Goal: Information Seeking & Learning: Find specific fact

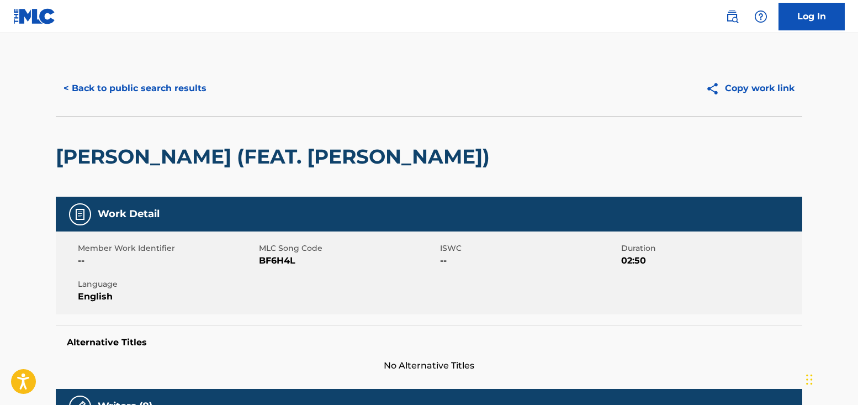
click at [178, 91] on button "< Back to public search results" at bounding box center [135, 89] width 159 height 28
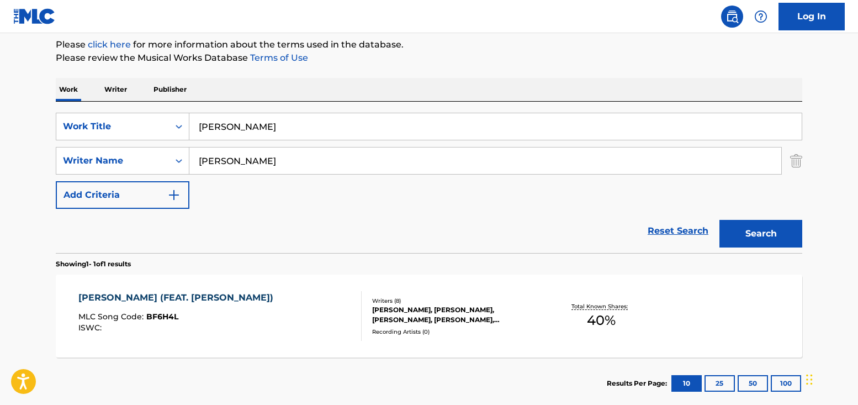
drag, startPoint x: 268, startPoint y: 130, endPoint x: 148, endPoint y: 99, distance: 124.3
click at [148, 99] on div "Work Writer Publisher SearchWithCriteria7ad49a38-15cc-4299-ae5f-4afc00a80774 Wo…" at bounding box center [429, 243] width 747 height 331
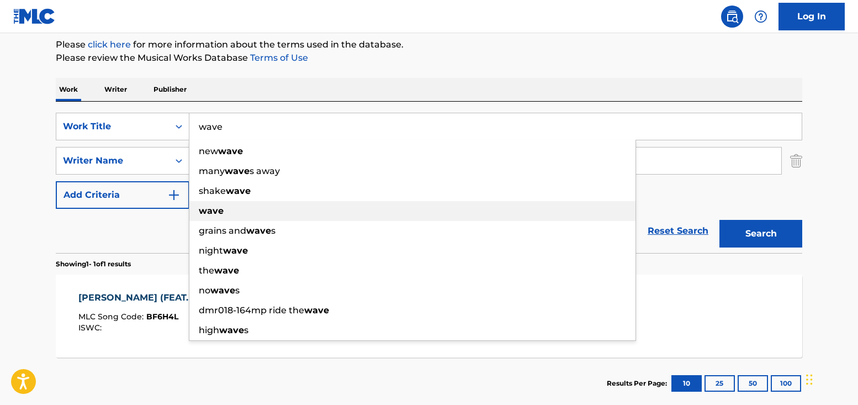
type input "wave"
click at [204, 212] on strong "wave" at bounding box center [211, 211] width 25 height 10
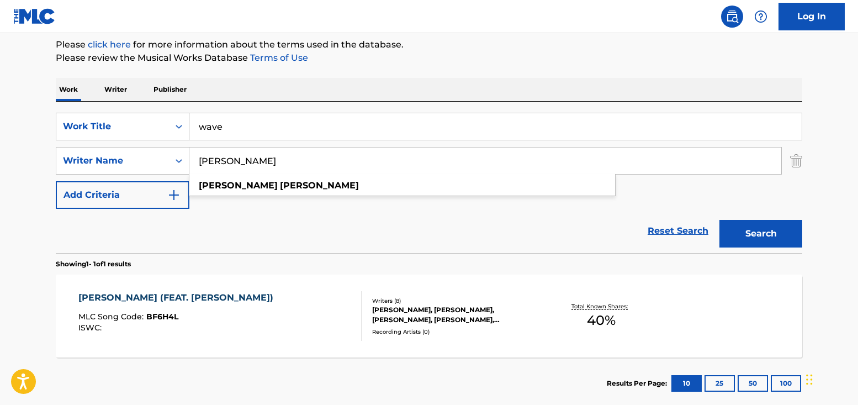
drag, startPoint x: 273, startPoint y: 155, endPoint x: 154, endPoint y: 135, distance: 121.6
click at [154, 135] on div "SearchWithCriteria7ad49a38-15cc-4299-ae5f-4afc00a80774 Work Title wave SearchWi…" at bounding box center [429, 161] width 747 height 96
paste input "[PERSON_NAME] [PERSON_NAME]"
type input "[PERSON_NAME] [PERSON_NAME]"
click at [751, 234] on button "Search" at bounding box center [761, 234] width 83 height 28
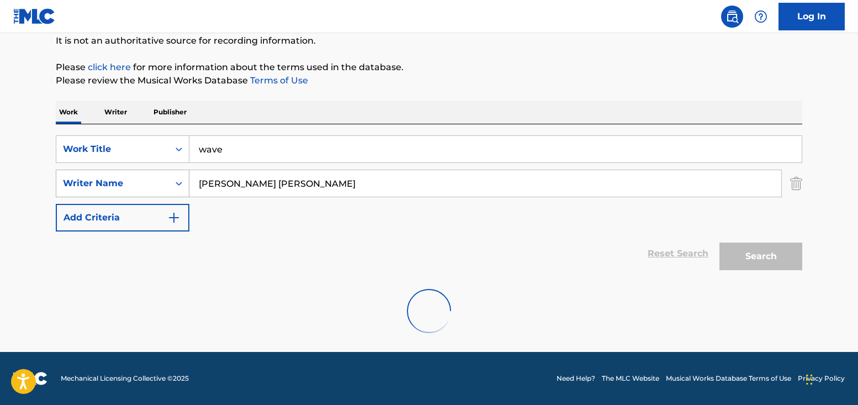
scroll to position [75, 0]
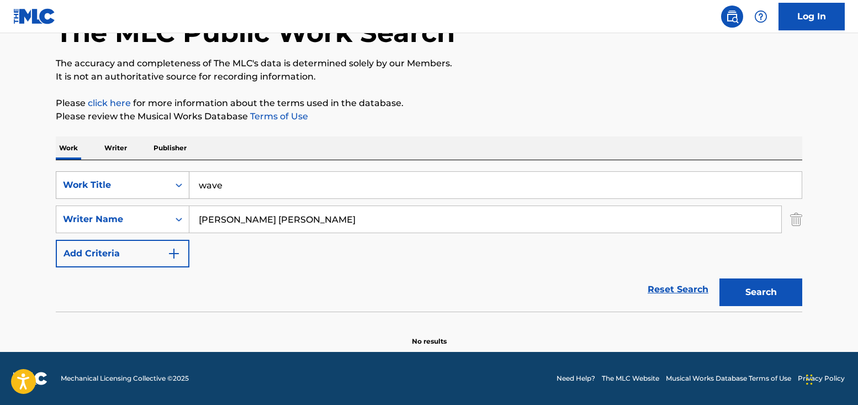
drag, startPoint x: 240, startPoint y: 181, endPoint x: 161, endPoint y: 180, distance: 79.6
click at [161, 180] on div "SearchWithCriteria7ad49a38-15cc-4299-ae5f-4afc00a80774 Work Title wave" at bounding box center [429, 185] width 747 height 28
click at [761, 292] on div "Search" at bounding box center [758, 289] width 88 height 44
click at [650, 291] on link "Reset Search" at bounding box center [678, 289] width 72 height 24
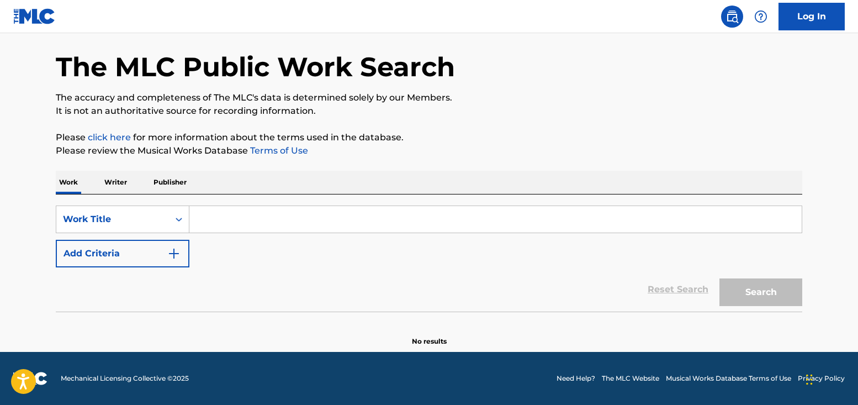
scroll to position [40, 0]
click at [180, 223] on icon "Search Form" at bounding box center [178, 219] width 11 height 11
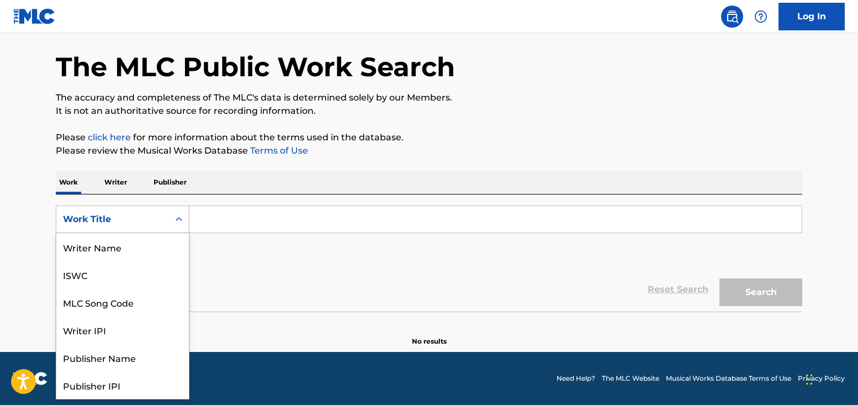
scroll to position [55, 0]
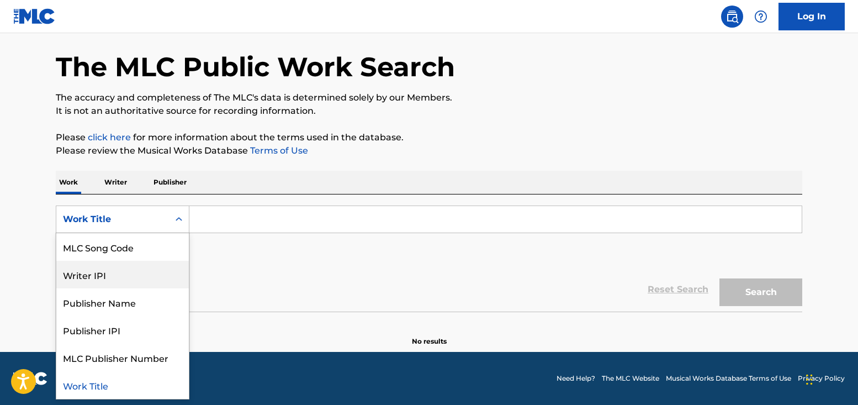
click at [142, 287] on div "Writer IPI" at bounding box center [122, 275] width 133 height 28
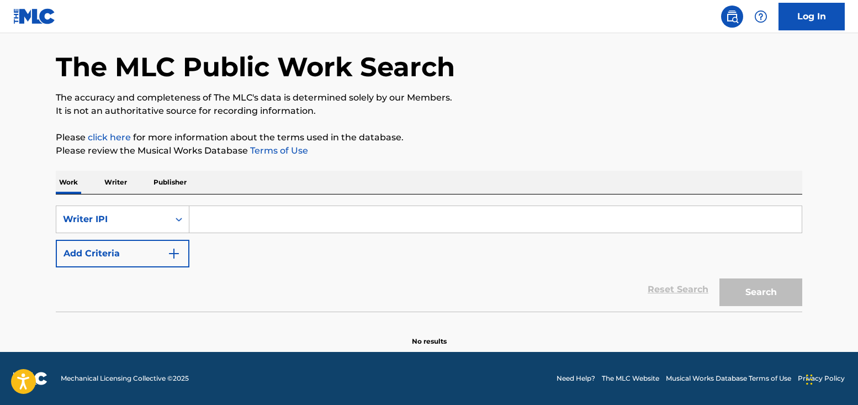
click at [210, 215] on input "Search Form" at bounding box center [495, 219] width 613 height 27
paste input "[PERSON_NAME] [PERSON_NAME]"
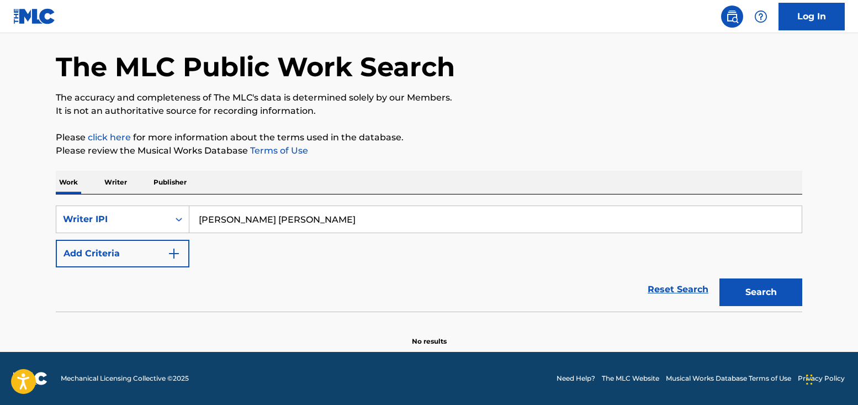
click at [760, 294] on button "Search" at bounding box center [761, 292] width 83 height 28
drag, startPoint x: 326, startPoint y: 228, endPoint x: 206, endPoint y: 220, distance: 121.2
click at [206, 220] on input "[PERSON_NAME] [PERSON_NAME]" at bounding box center [495, 219] width 613 height 27
type input "[PERSON_NAME]"
click at [179, 253] on img "Search Form" at bounding box center [173, 253] width 13 height 13
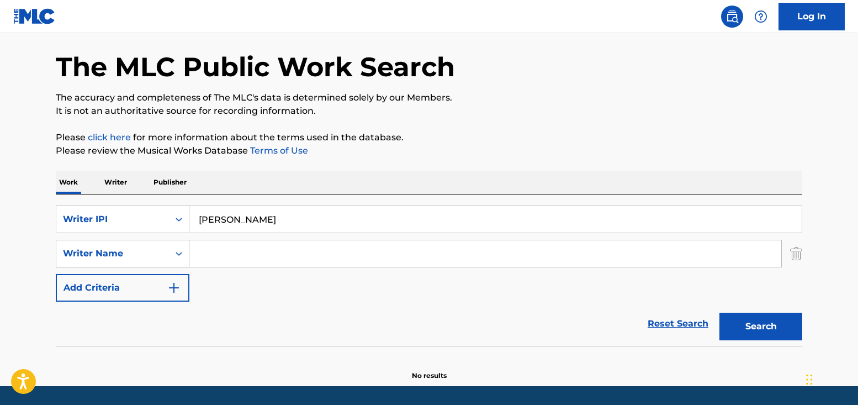
click at [158, 254] on div "Writer Name" at bounding box center [112, 253] width 99 height 13
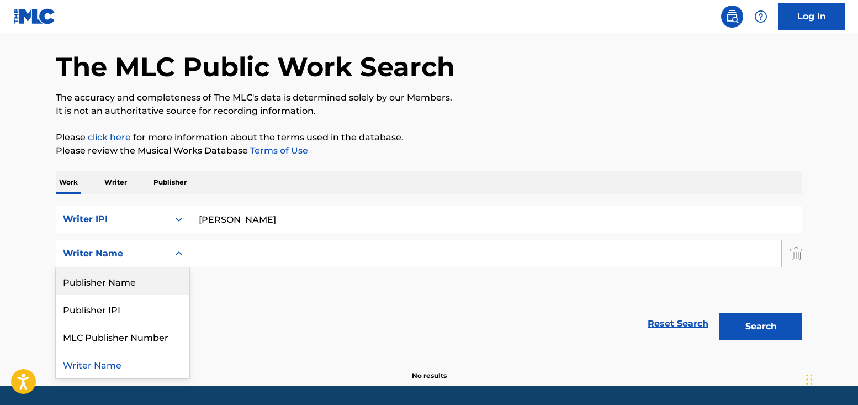
click at [118, 217] on div "Writer IPI" at bounding box center [112, 219] width 99 height 13
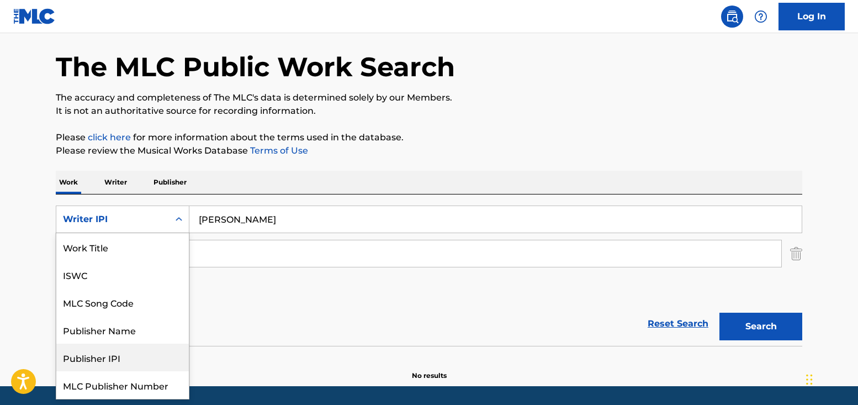
scroll to position [28, 0]
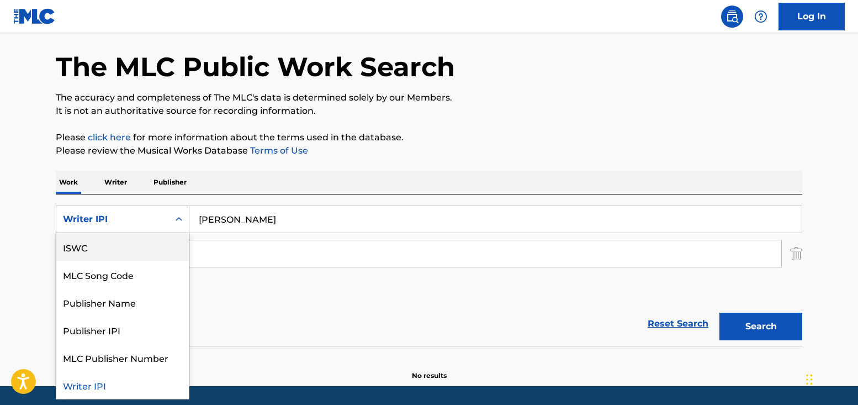
click at [271, 233] on div "SearchWithCriteria15f26912-93c8-4def-b638-0b179c7c3438 7 results available. Use…" at bounding box center [429, 254] width 747 height 96
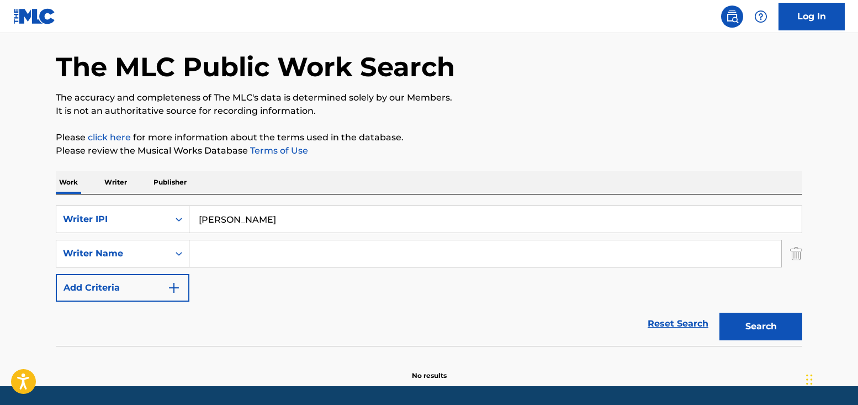
drag, startPoint x: 255, startPoint y: 213, endPoint x: 192, endPoint y: 210, distance: 63.1
click at [192, 210] on input "[PERSON_NAME]" at bounding box center [495, 219] width 613 height 27
click at [217, 260] on input "Search Form" at bounding box center [485, 253] width 592 height 27
paste input "[PERSON_NAME] [PERSON_NAME]"
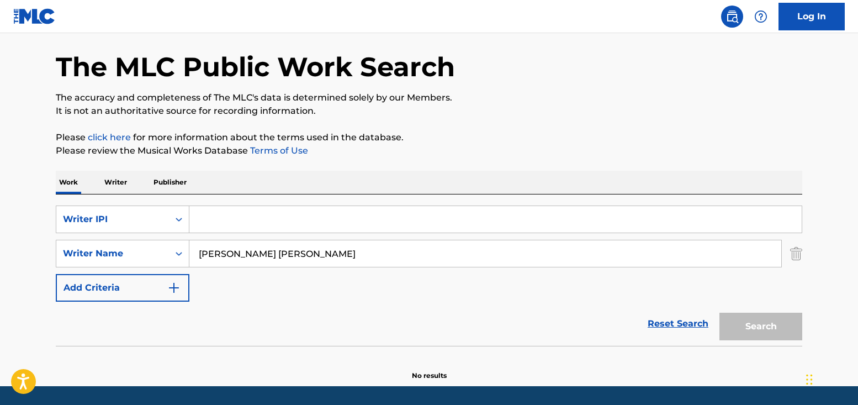
type input "[PERSON_NAME] [PERSON_NAME]"
click at [755, 325] on div "Search" at bounding box center [758, 324] width 88 height 44
click at [673, 323] on link "Reset Search" at bounding box center [678, 324] width 72 height 24
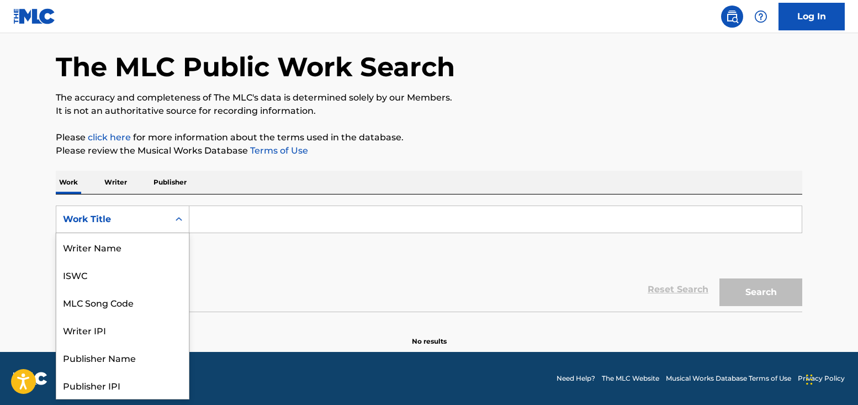
click at [155, 220] on div "Work Title" at bounding box center [112, 219] width 99 height 13
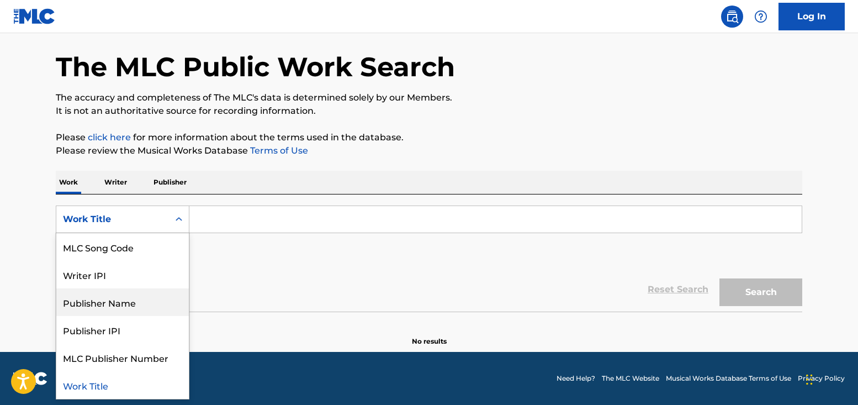
click at [326, 297] on div "Reset Search Search" at bounding box center [429, 289] width 747 height 44
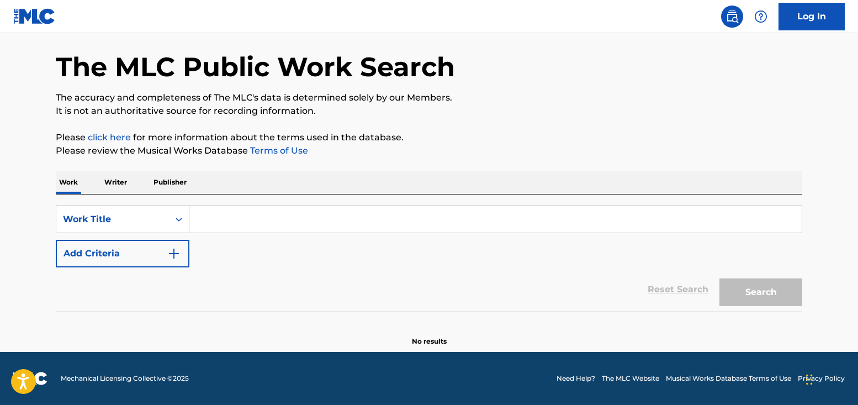
click at [88, 249] on button "Add Criteria" at bounding box center [123, 254] width 134 height 28
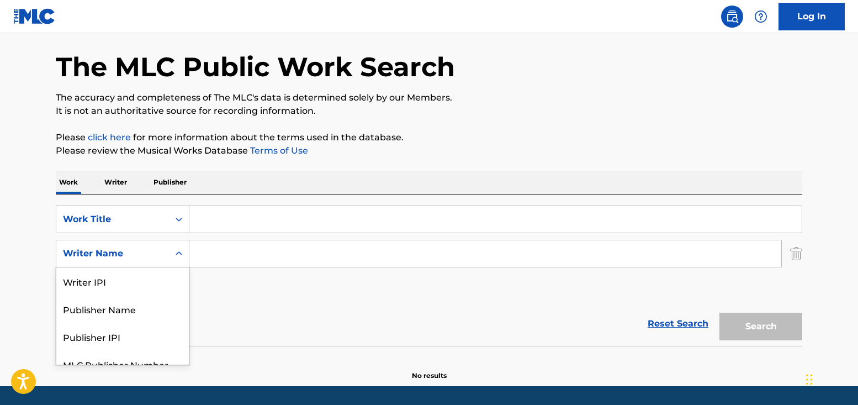
scroll to position [41, 0]
click at [117, 251] on div "Writer Name" at bounding box center [112, 252] width 99 height 13
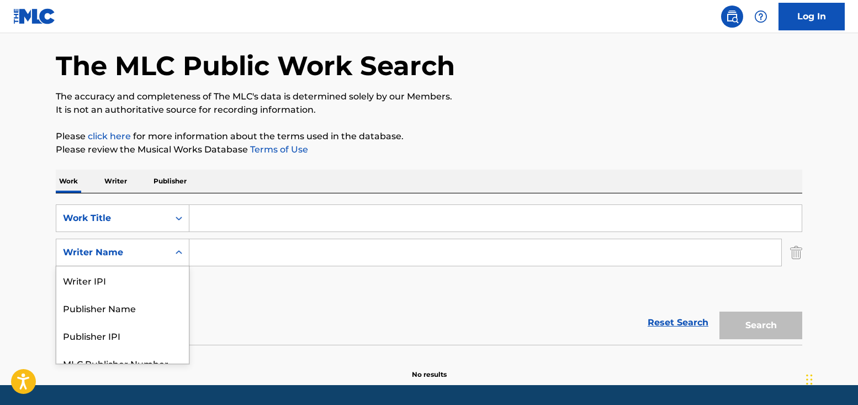
click at [238, 253] on input "Search Form" at bounding box center [485, 252] width 592 height 27
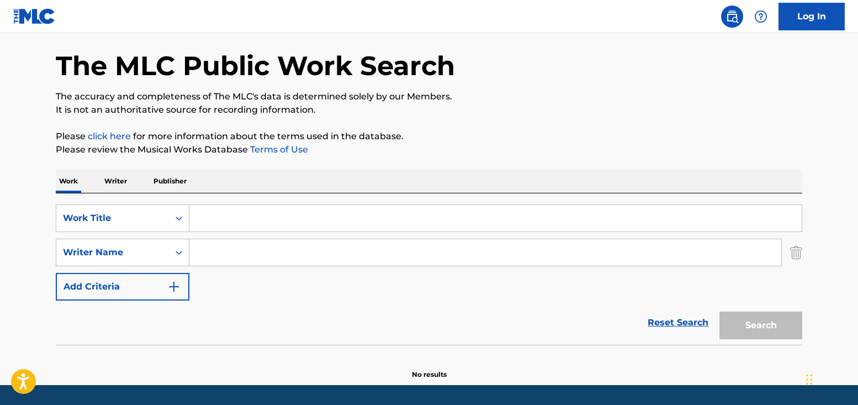
paste input "[PERSON_NAME] [PERSON_NAME]"
type input "[PERSON_NAME] [PERSON_NAME]"
click at [752, 334] on div "Search" at bounding box center [758, 323] width 88 height 44
click at [265, 197] on div "SearchWithCriteria7ad49a38-15cc-4299-ae5f-4afc00a80774 Work Title SearchWithCri…" at bounding box center [429, 268] width 747 height 151
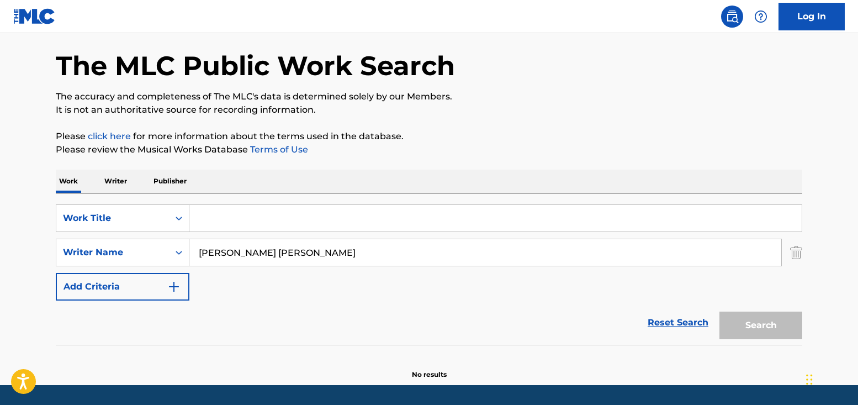
click at [254, 208] on input "Search Form" at bounding box center [495, 218] width 613 height 27
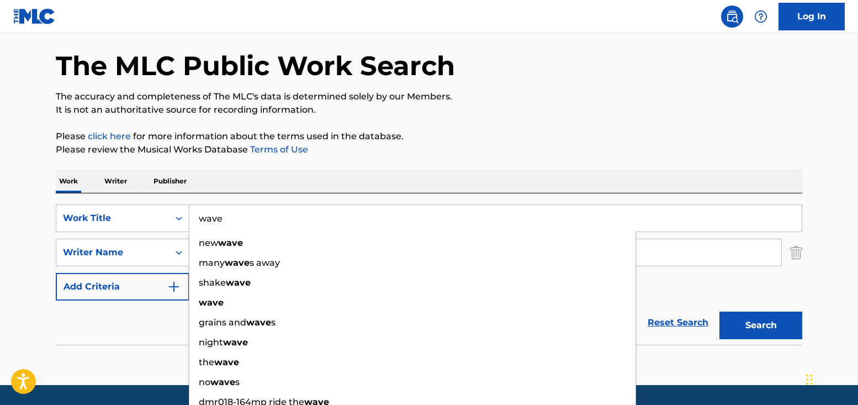
type input "wave"
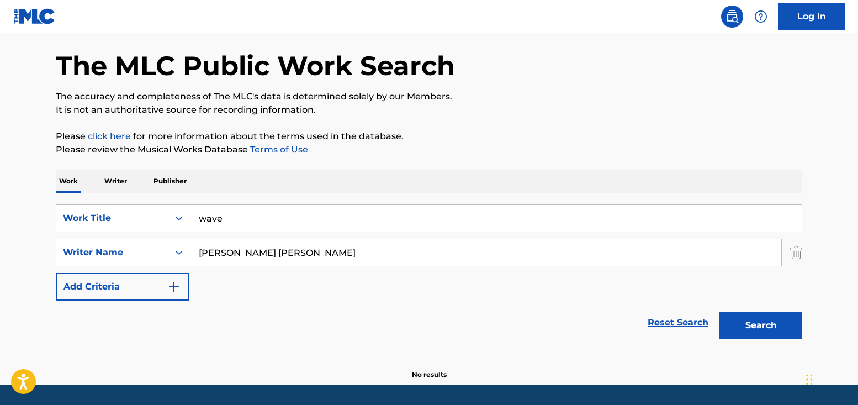
click at [292, 172] on div "Work Writer Publisher" at bounding box center [429, 181] width 747 height 23
click at [739, 319] on button "Search" at bounding box center [761, 326] width 83 height 28
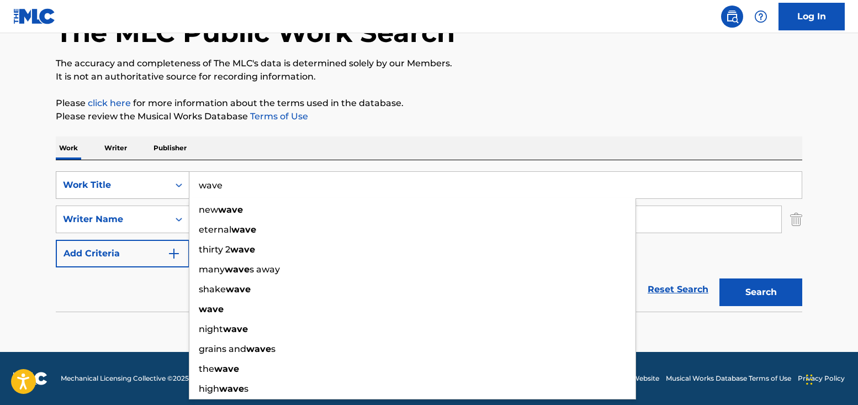
drag, startPoint x: 236, startPoint y: 183, endPoint x: 170, endPoint y: 183, distance: 65.7
click at [170, 183] on div "SearchWithCriteria7ad49a38-15cc-4299-ae5f-4afc00a80774 Work Title wave new wave…" at bounding box center [429, 185] width 747 height 28
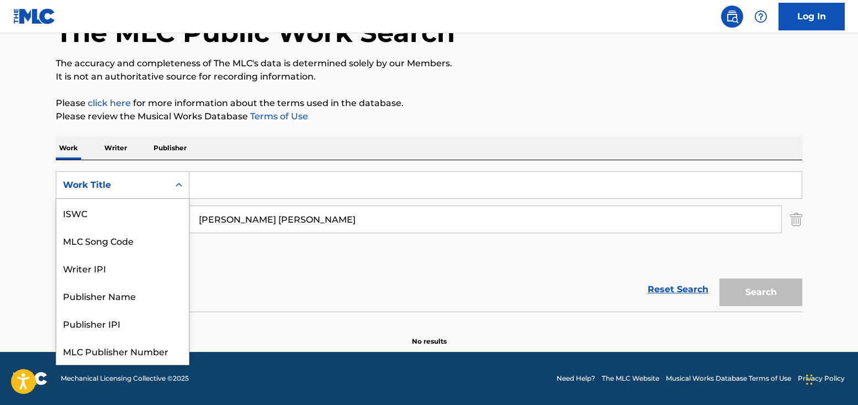
click at [120, 181] on div "Work Title" at bounding box center [112, 184] width 99 height 13
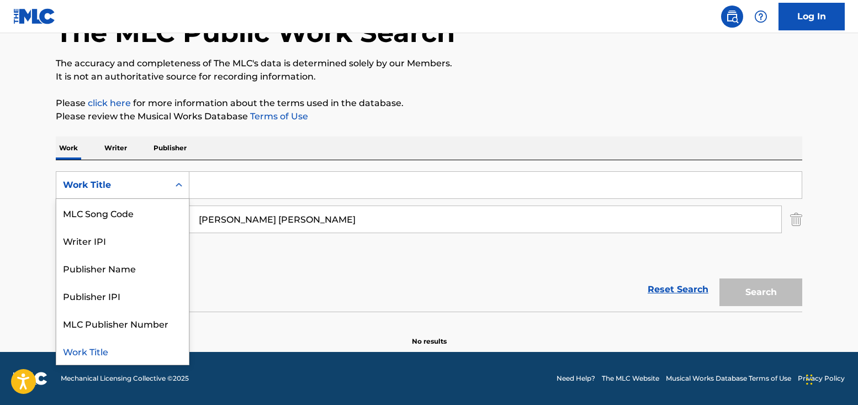
click at [330, 316] on section at bounding box center [429, 315] width 747 height 6
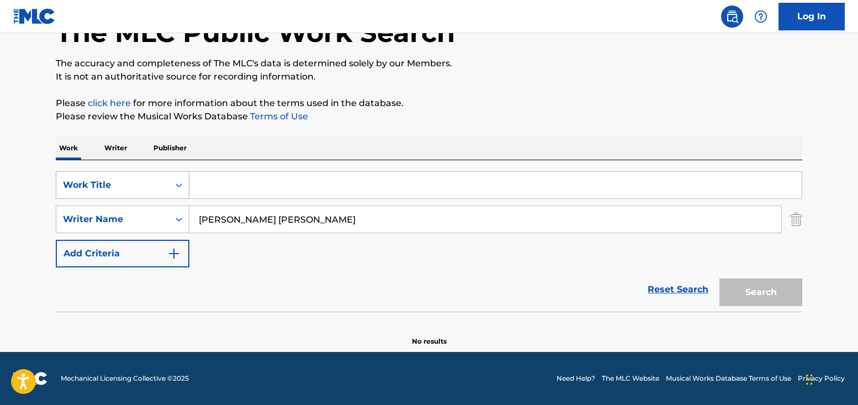
drag, startPoint x: 314, startPoint y: 225, endPoint x: 61, endPoint y: 180, distance: 257.1
click at [61, 180] on div "SearchWithCriteria7ad49a38-15cc-4299-ae5f-4afc00a80774 Work Title SearchWithCri…" at bounding box center [429, 219] width 747 height 96
